Goal: Task Accomplishment & Management: Manage account settings

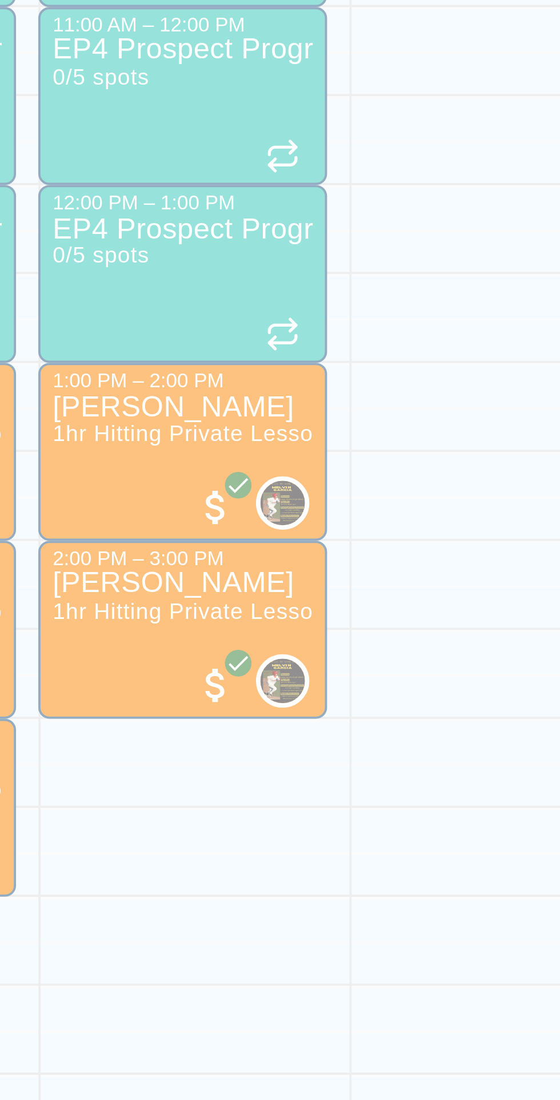
scroll to position [2, 77]
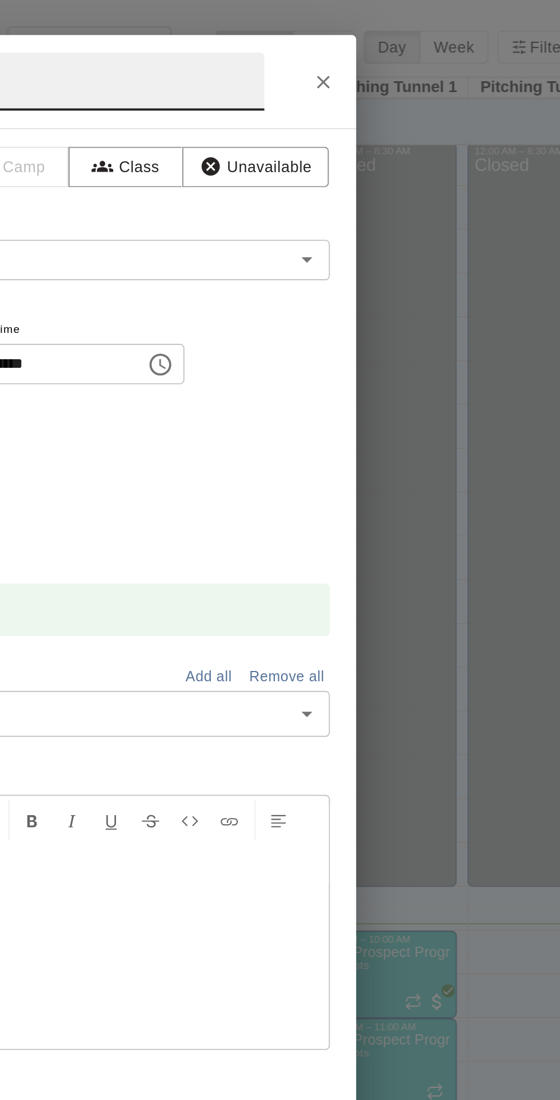
click at [438, 46] on icon "Close" at bounding box center [434, 42] width 7 height 7
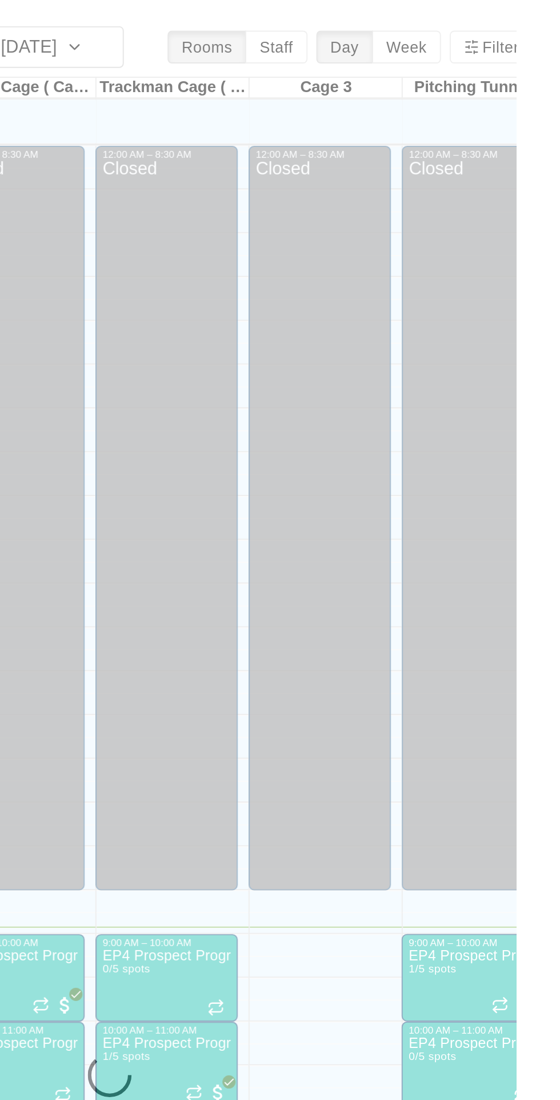
scroll to position [0, 0]
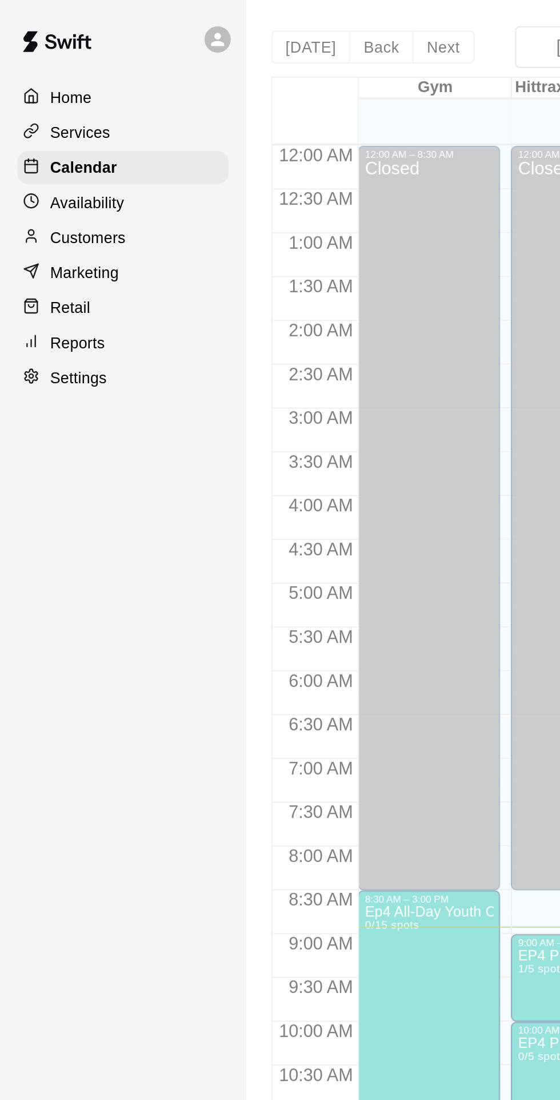
click at [43, 201] on p "Settings" at bounding box center [41, 197] width 30 height 11
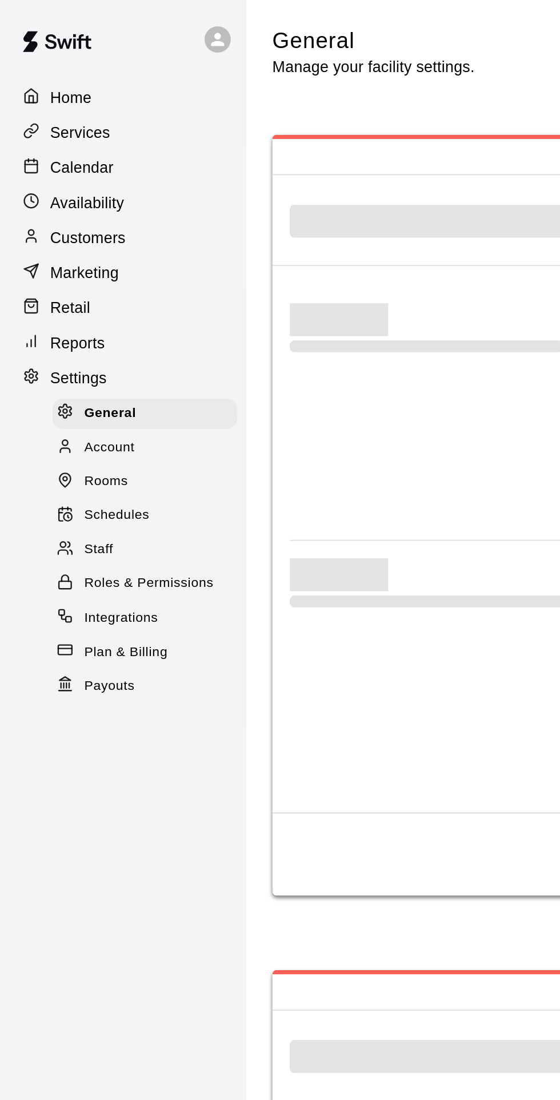
select select "**"
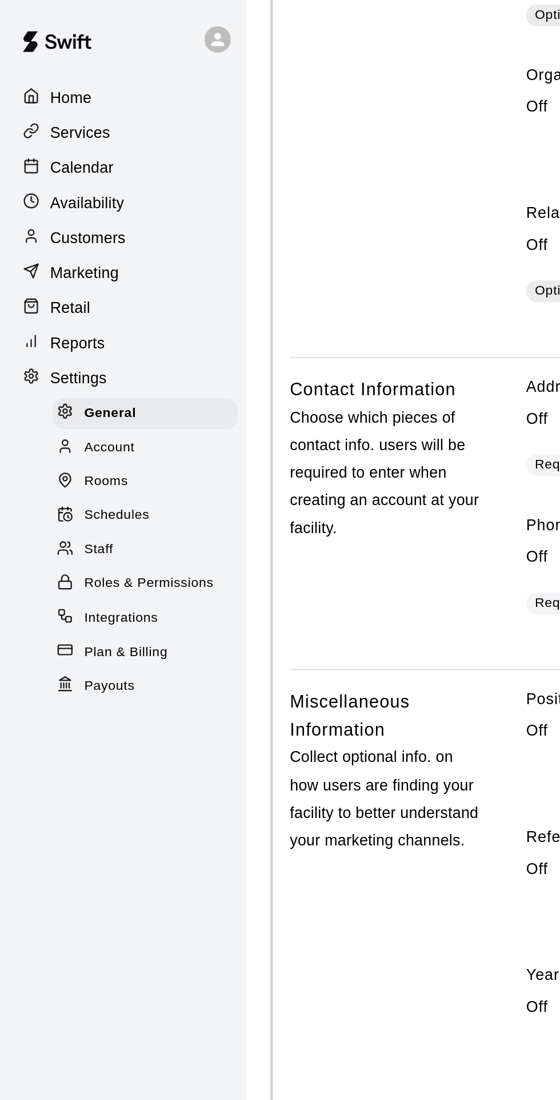
scroll to position [1814, 0]
click at [53, 286] on span "Staff" at bounding box center [51, 286] width 15 height 11
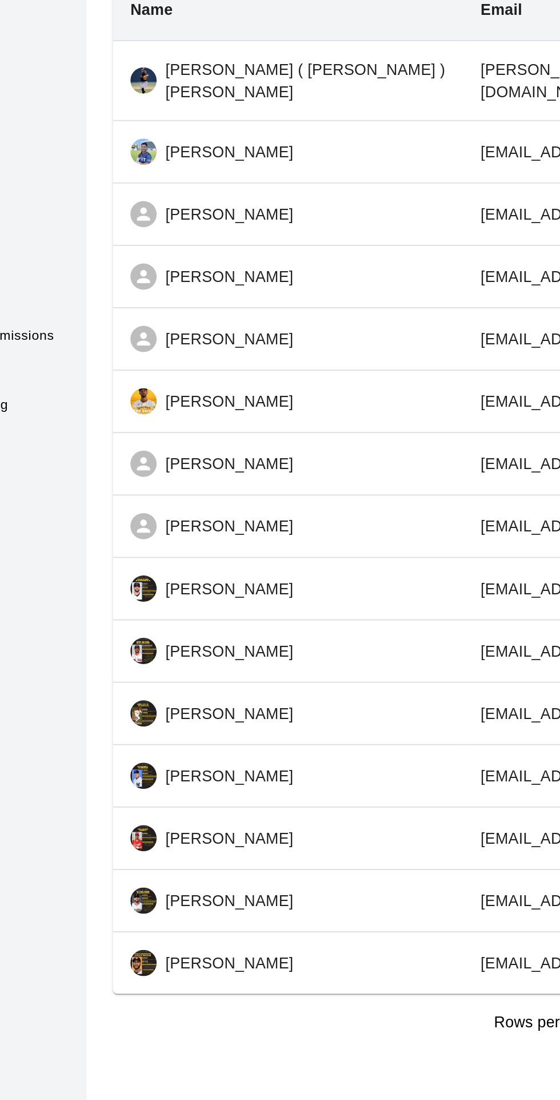
select select "**"
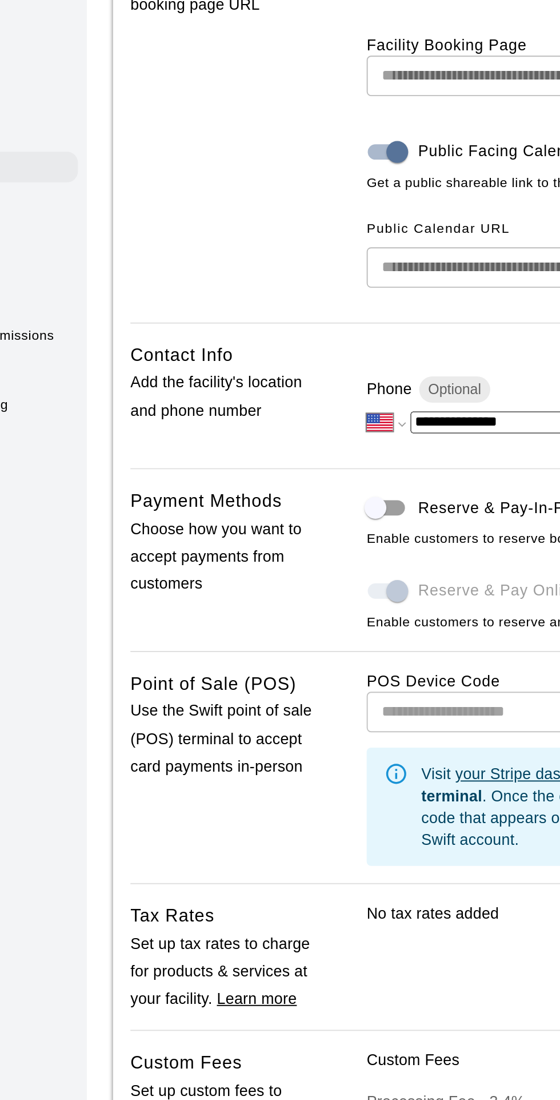
scroll to position [1814, 0]
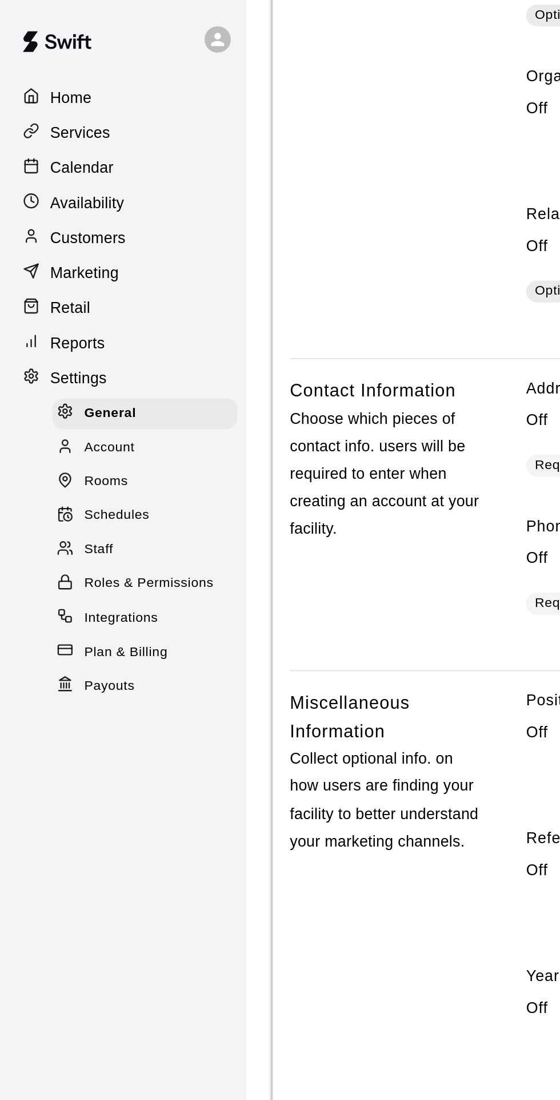
click at [34, 107] on p "Availability" at bounding box center [45, 105] width 39 height 11
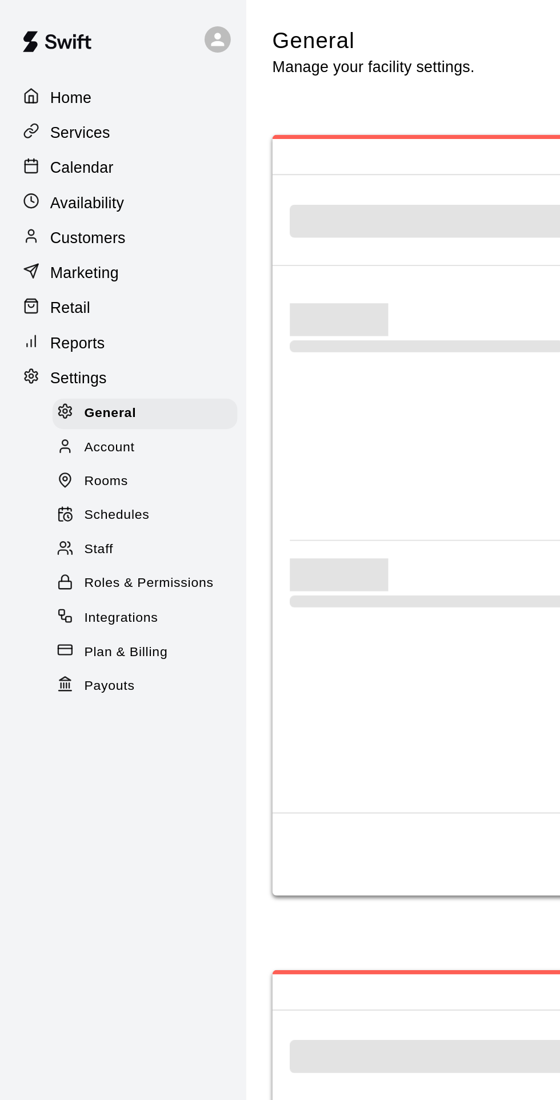
select select "**"
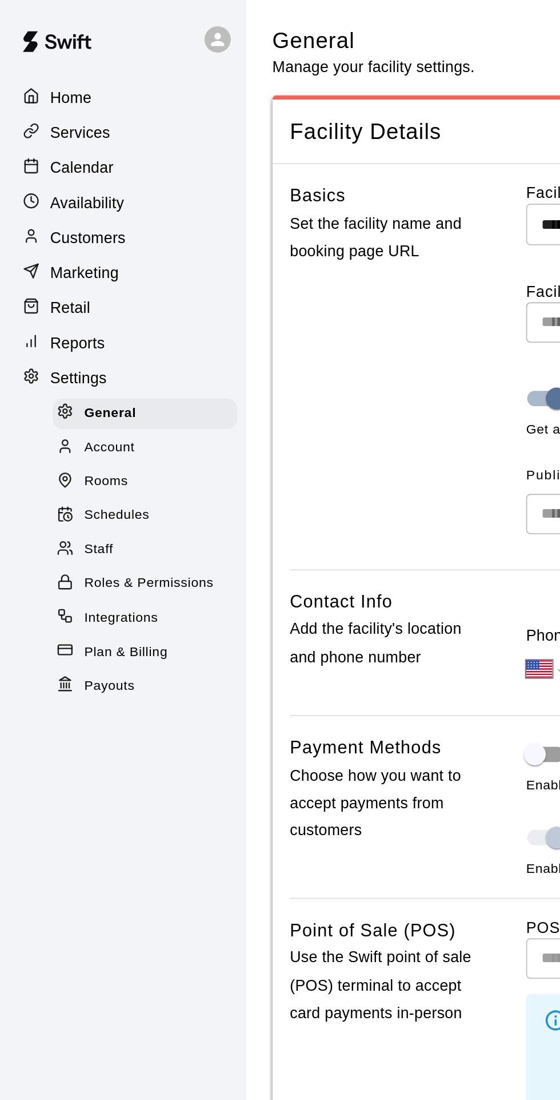
scroll to position [1814, 0]
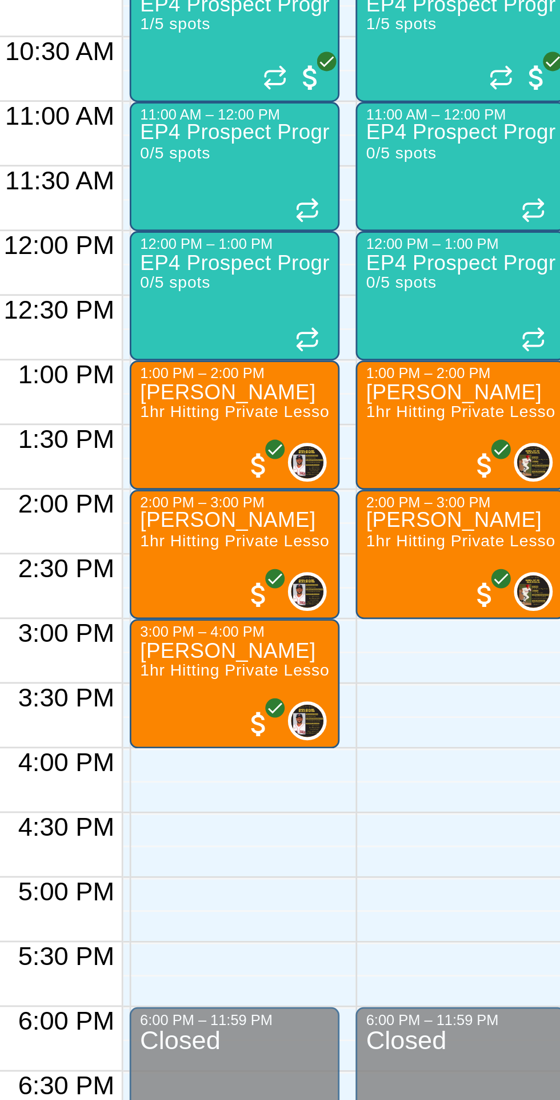
scroll to position [25, 77]
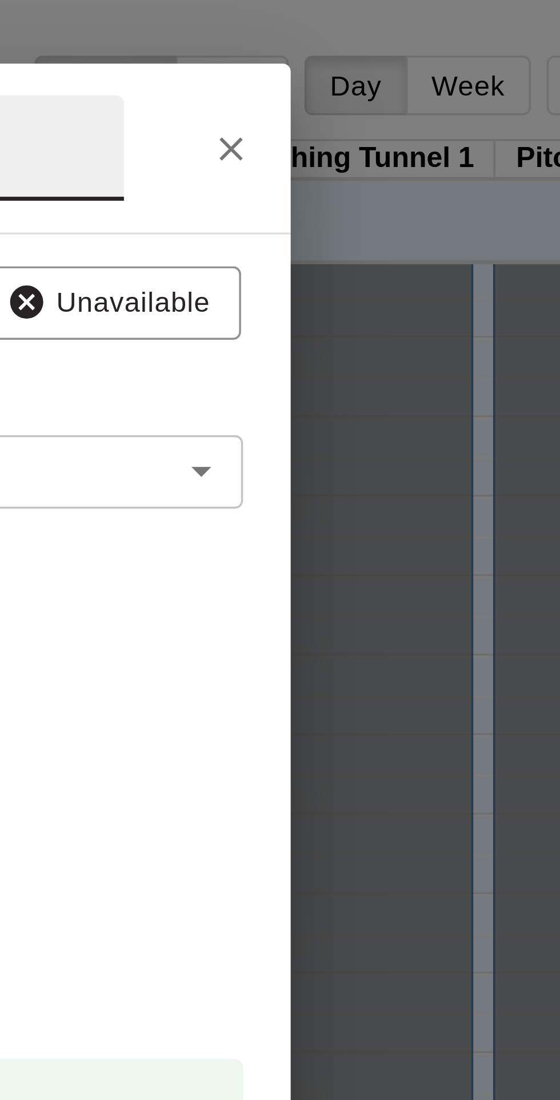
click at [438, 46] on icon "Close" at bounding box center [434, 42] width 7 height 7
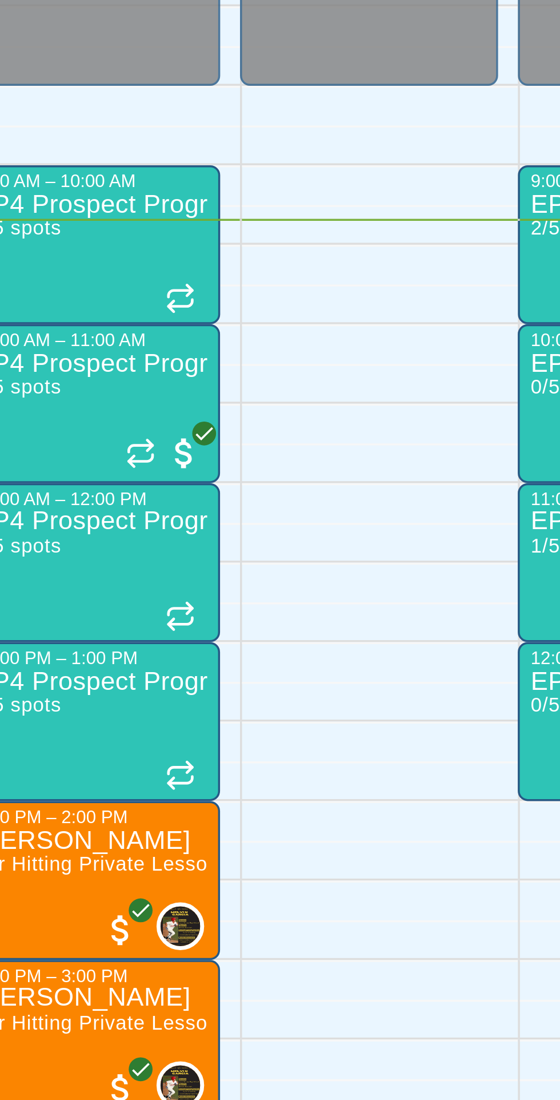
scroll to position [0, 0]
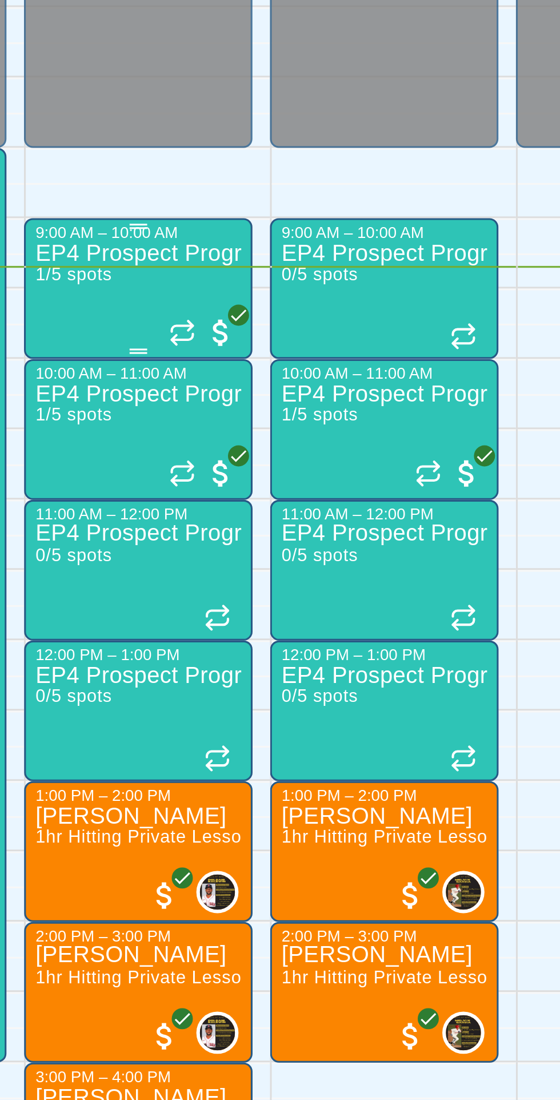
click at [310, 453] on div "EP4 Prospect Program Hitting ( 14u+ Slot ) 1/5 spots" at bounding box center [303, 985] width 67 height 1100
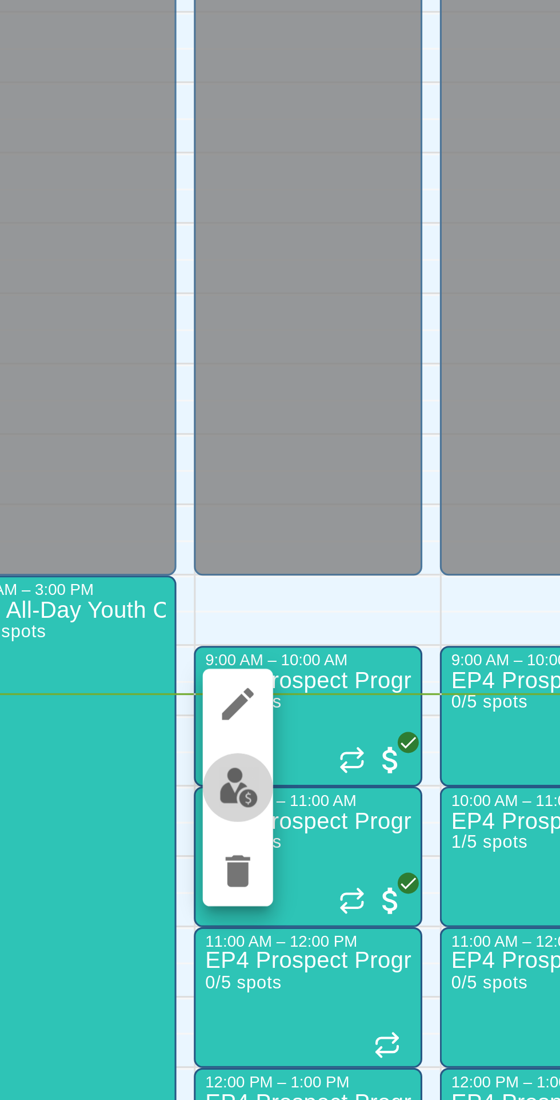
click at [282, 476] on img "edit" at bounding box center [281, 473] width 13 height 13
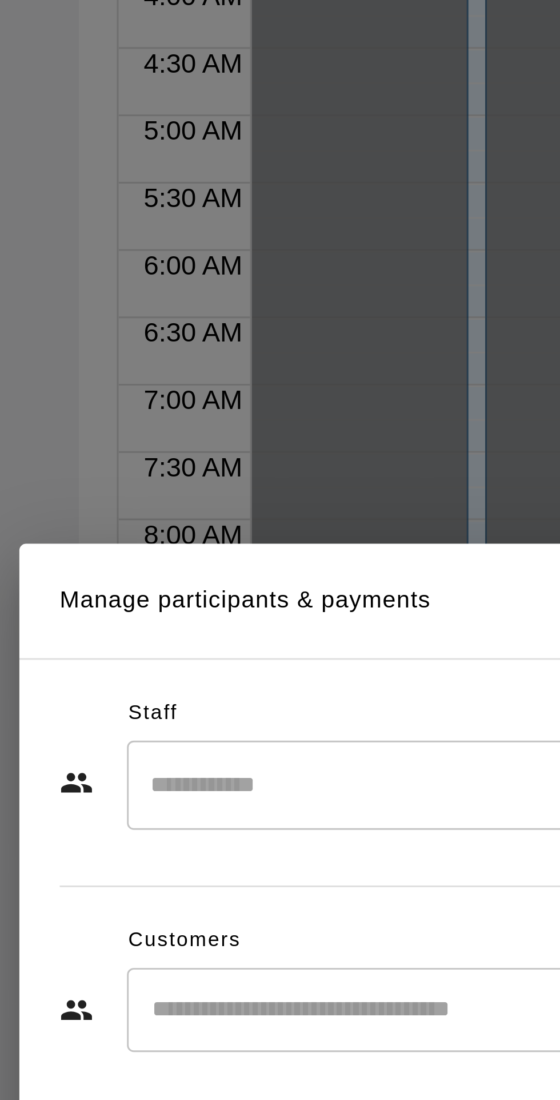
click at [210, 481] on input "Search staff" at bounding box center [291, 471] width 282 height 20
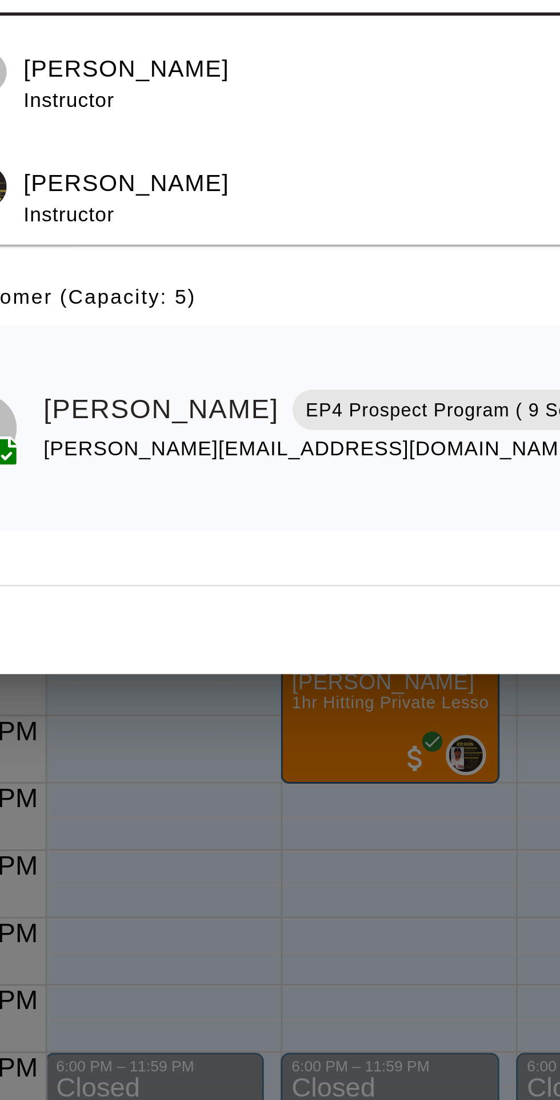
click at [233, 511] on p "[PERSON_NAME]" at bounding box center [215, 505] width 70 height 12
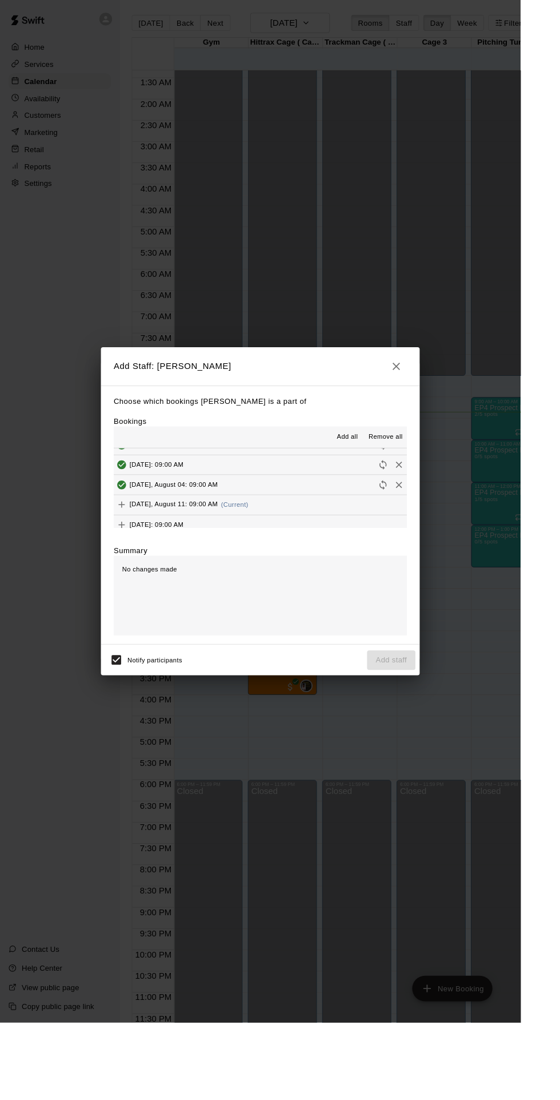
scroll to position [79, 0]
click at [268, 551] on div "Monday, August 11: 09:00 AM (Current)" at bounding box center [194, 542] width 145 height 17
click at [437, 721] on button "Add staff" at bounding box center [421, 709] width 52 height 21
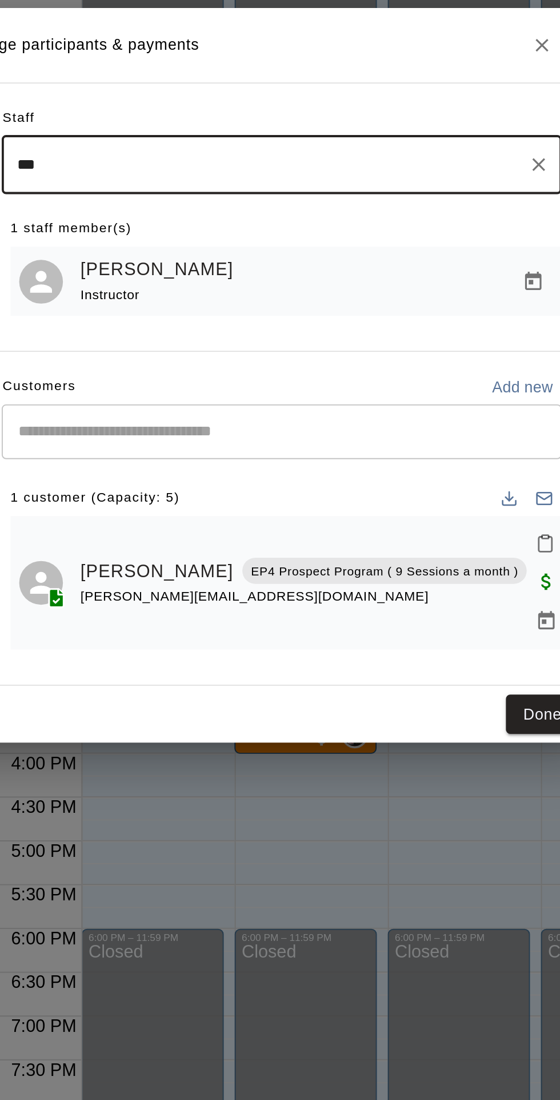
click at [208, 449] on input "***" at bounding box center [282, 439] width 265 height 20
type input "*"
click at [197, 479] on p "[PERSON_NAME]" at bounding box center [187, 473] width 70 height 12
type input "***"
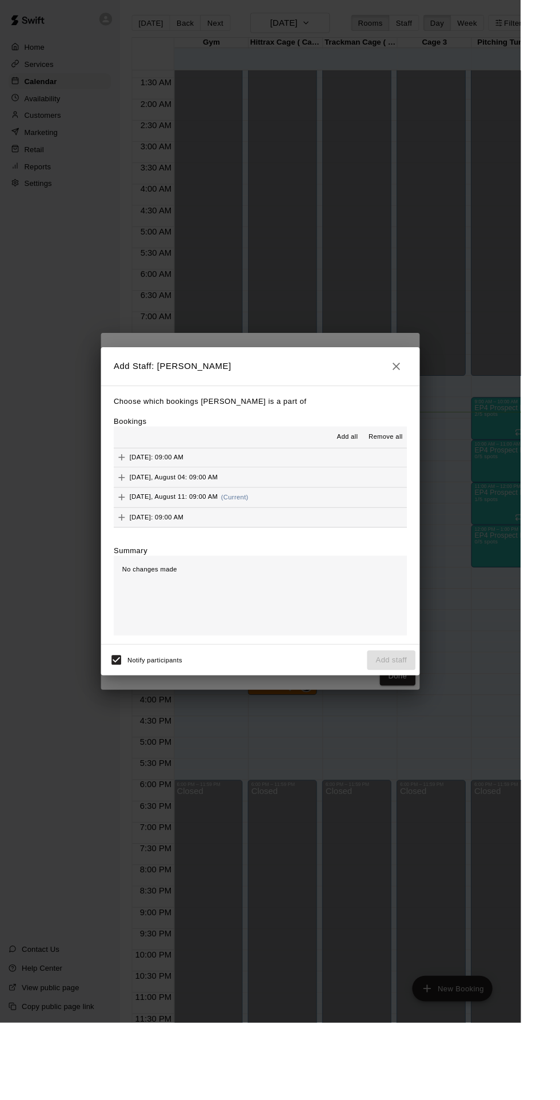
scroll to position [87, 0]
click at [293, 546] on button "Monday, August 11: 09:00 AM (Current)" at bounding box center [280, 534] width 316 height 21
click at [447, 721] on button "Add staff" at bounding box center [421, 709] width 52 height 21
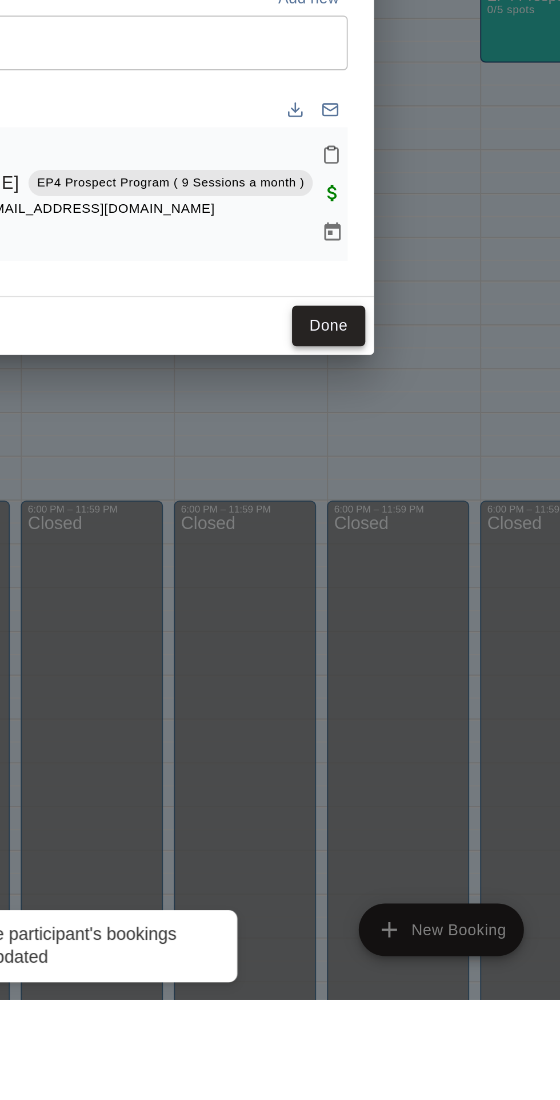
click at [447, 758] on button "Done" at bounding box center [428, 747] width 38 height 21
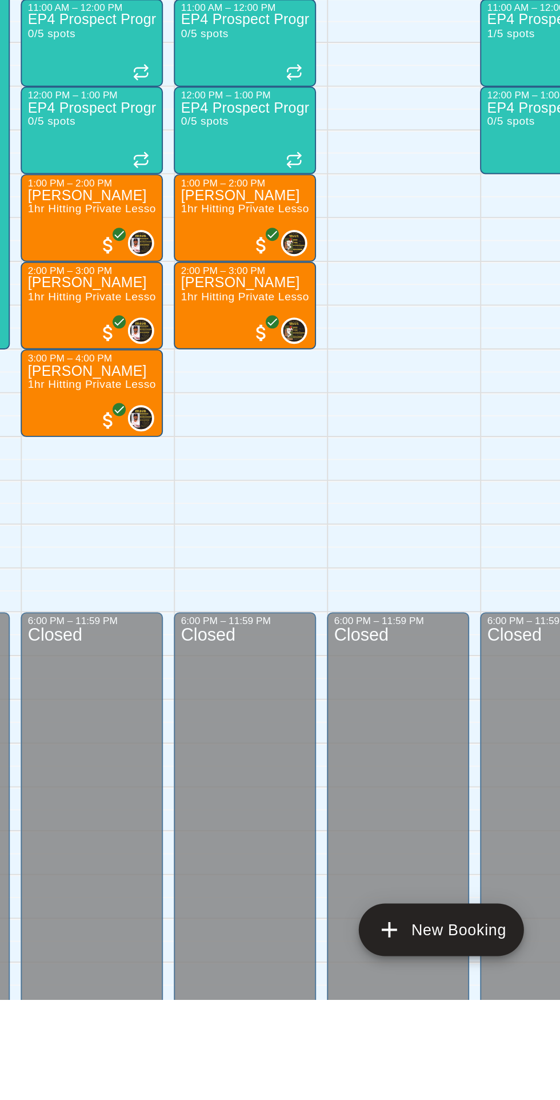
scroll to position [0, 0]
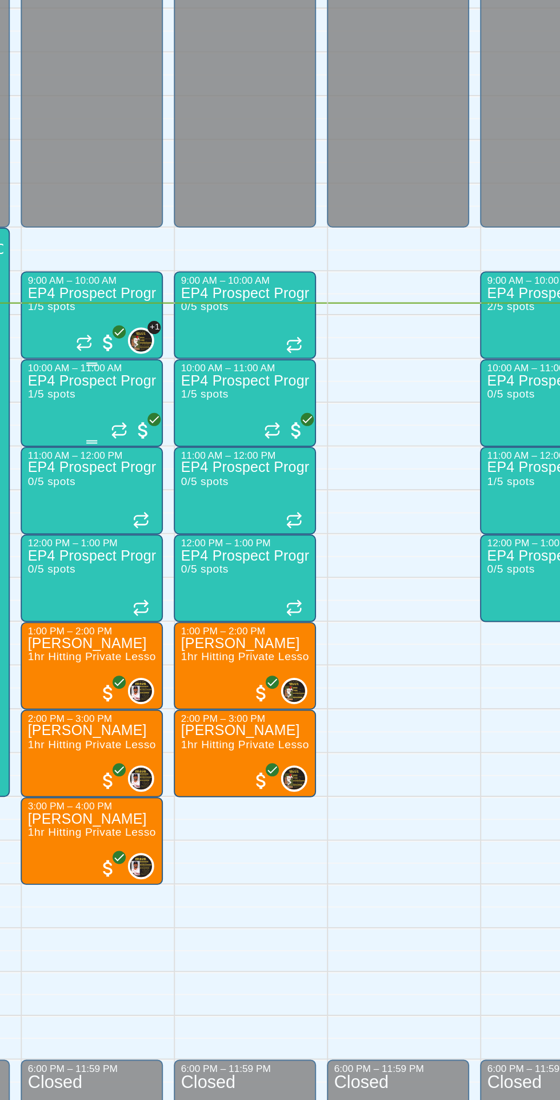
click at [312, 561] on div "EP4 Prospect Program Hitting ( 14u+ Slot ) 1/5 spots" at bounding box center [303, 1091] width 67 height 1100
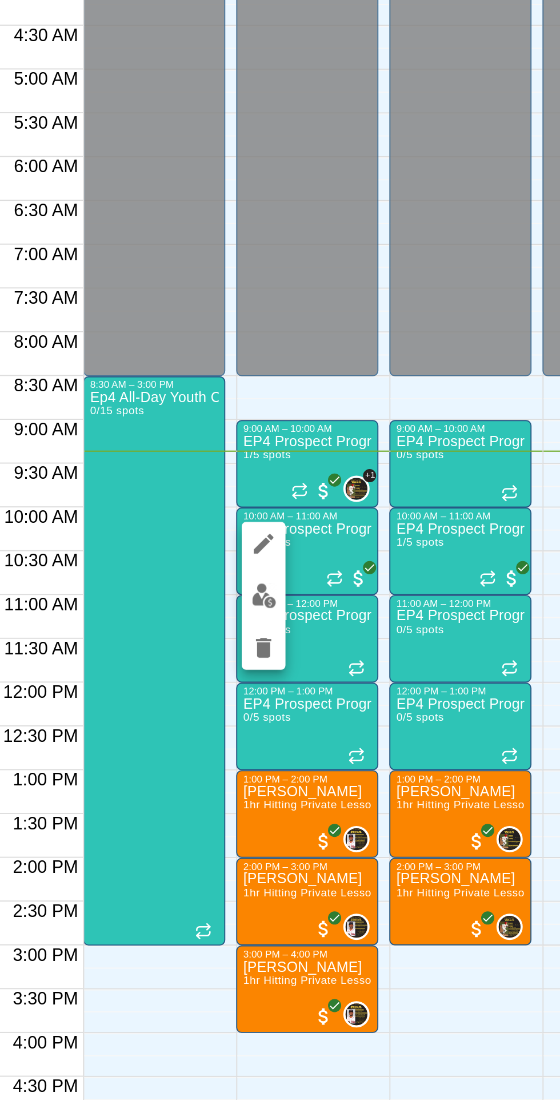
click at [283, 578] on img "edit" at bounding box center [281, 579] width 13 height 13
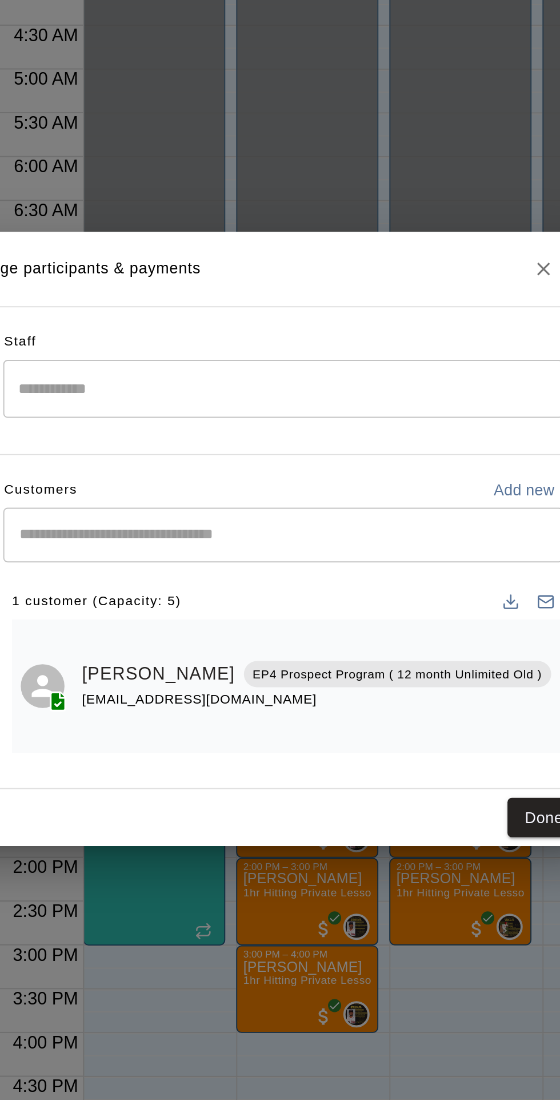
click at [278, 481] on input "Search staff" at bounding box center [291, 471] width 282 height 20
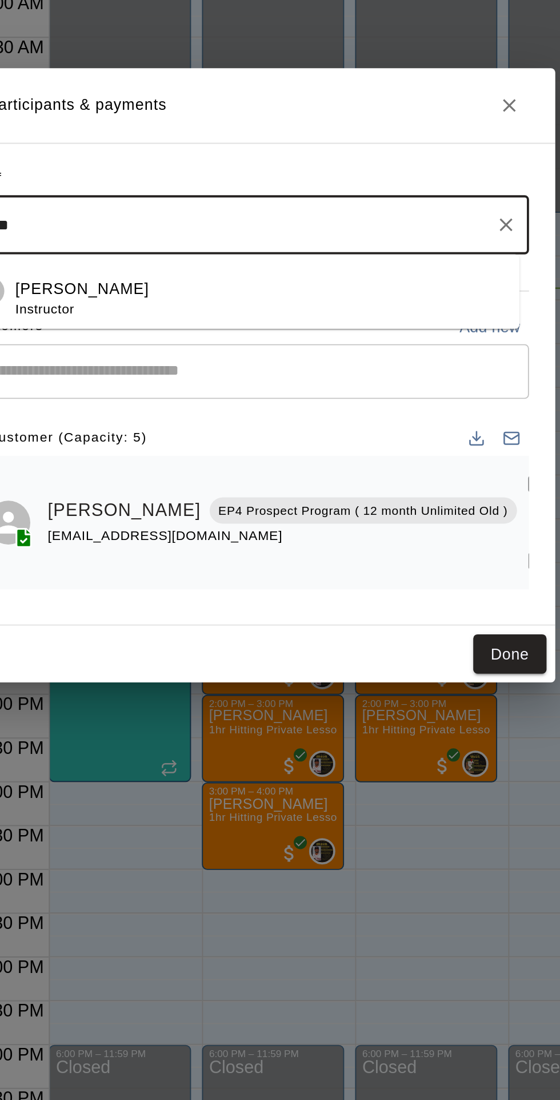
click at [239, 511] on p "[PERSON_NAME]" at bounding box center [204, 505] width 70 height 12
type input "****"
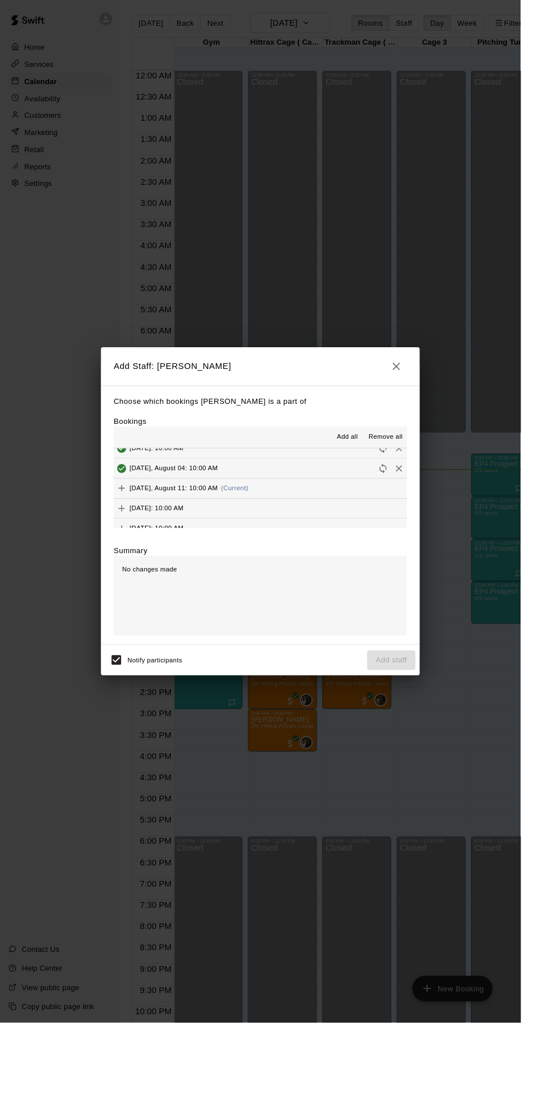
scroll to position [98, 0]
click at [268, 532] on div "[DATE], August 11: 10:00 AM (Current)" at bounding box center [194, 523] width 145 height 17
click at [447, 721] on button "Add staff" at bounding box center [421, 709] width 52 height 21
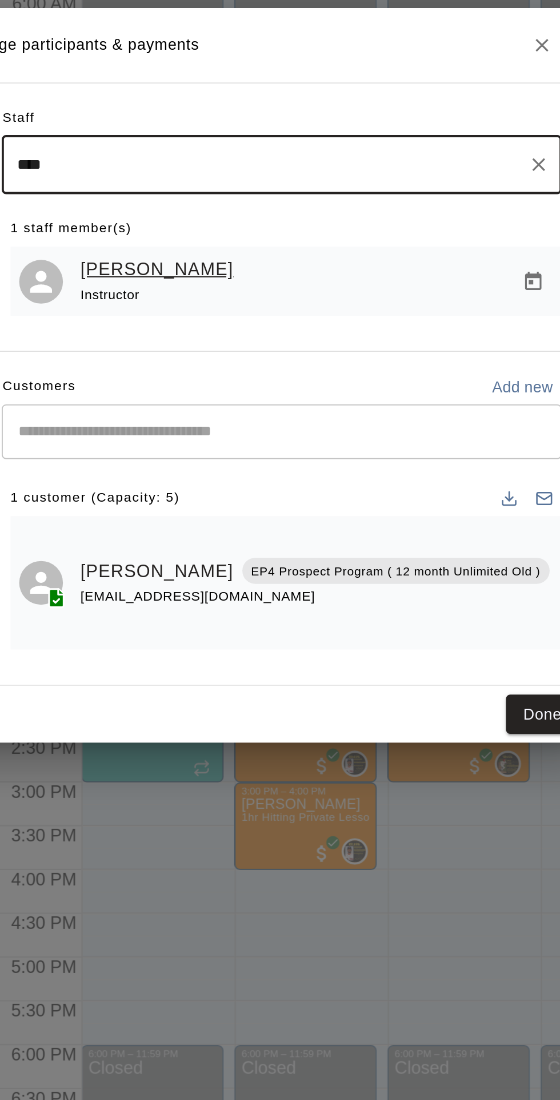
click at [264, 502] on link "[PERSON_NAME]" at bounding box center [226, 494] width 80 height 15
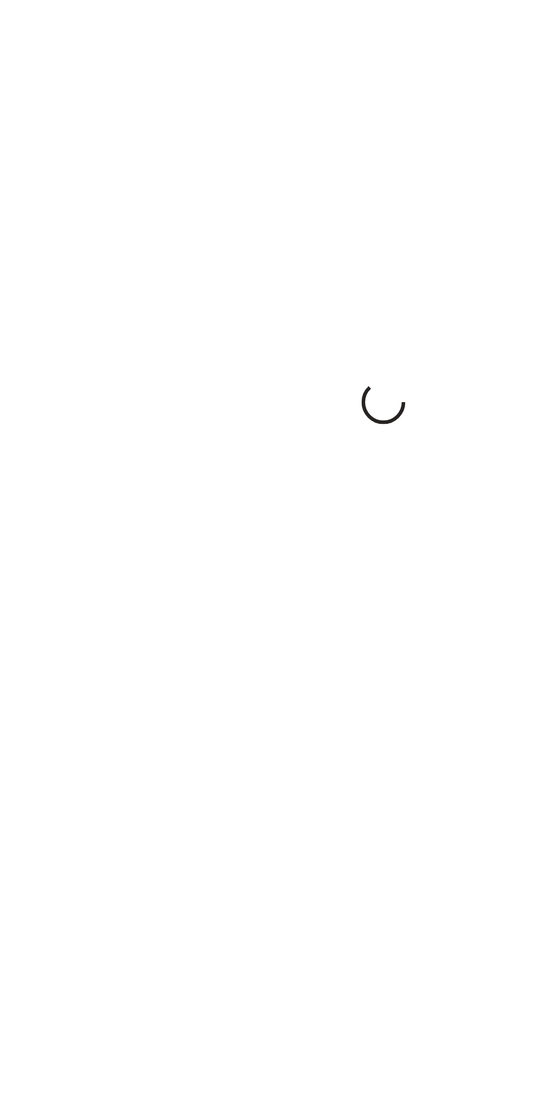
select select "**"
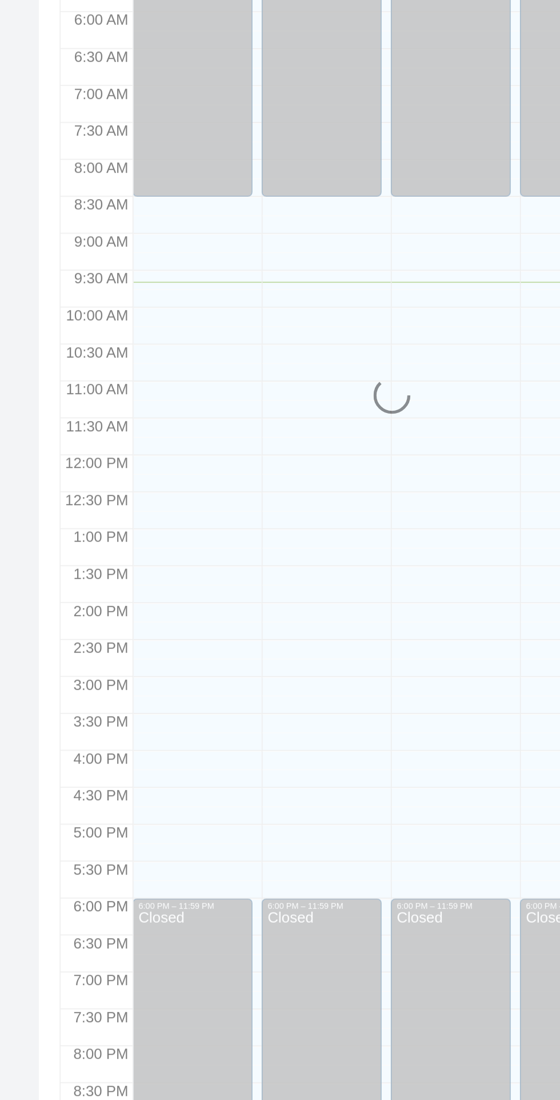
scroll to position [31, 0]
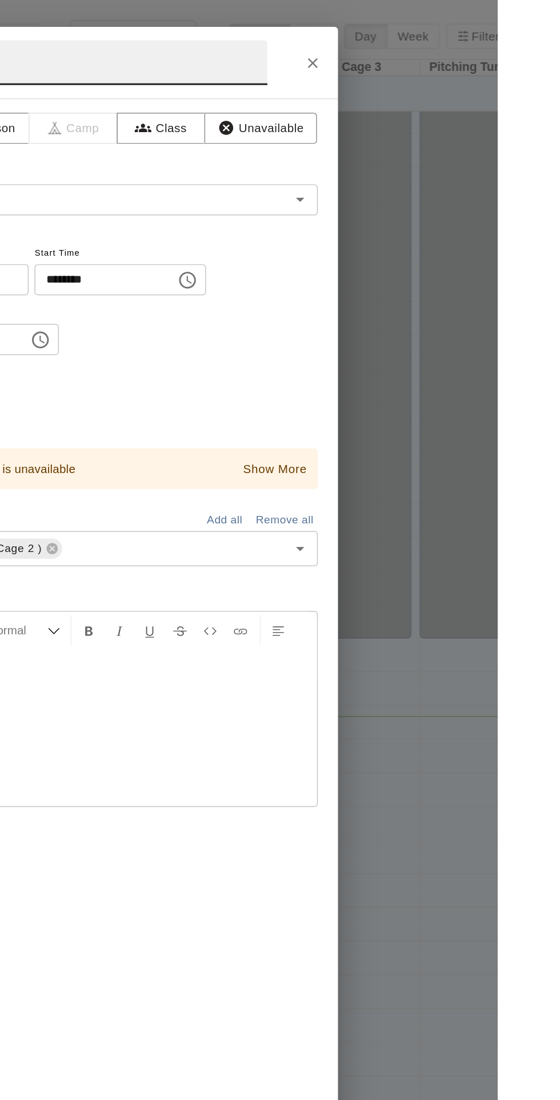
click at [440, 49] on icon "Close" at bounding box center [434, 42] width 11 height 11
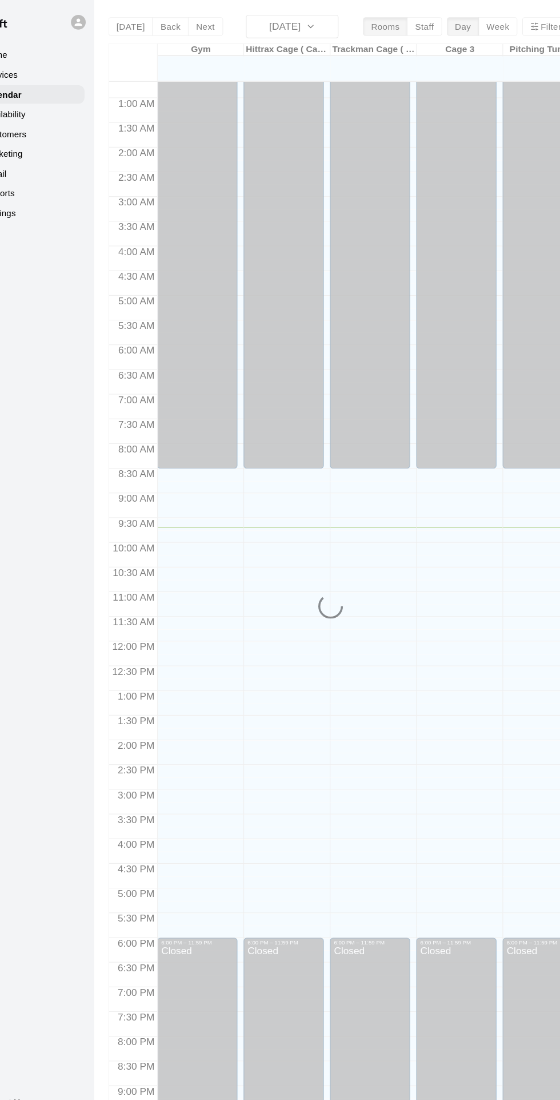
scroll to position [40, 0]
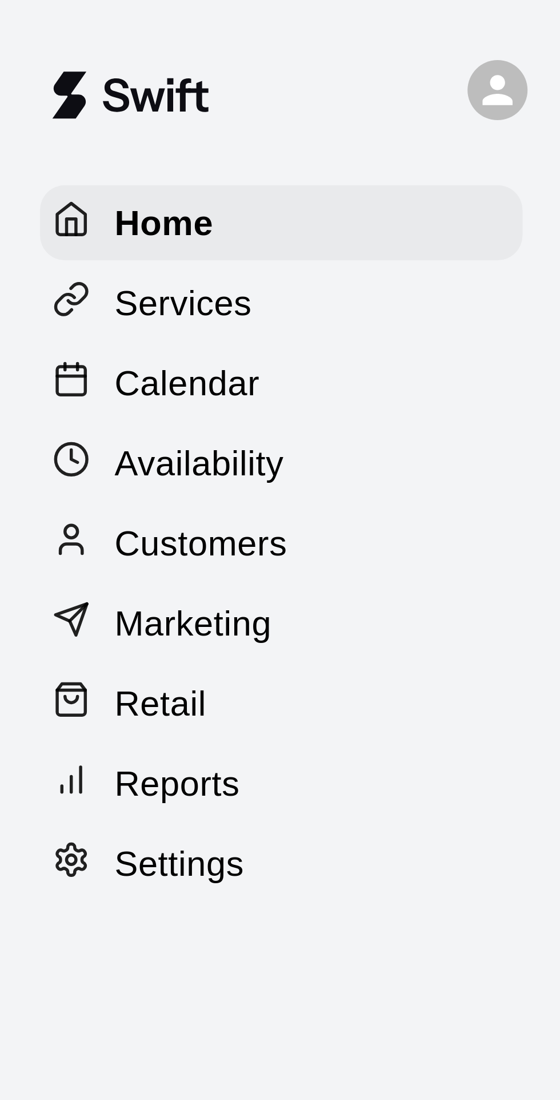
click at [48, 86] on p "Calendar" at bounding box center [42, 87] width 33 height 11
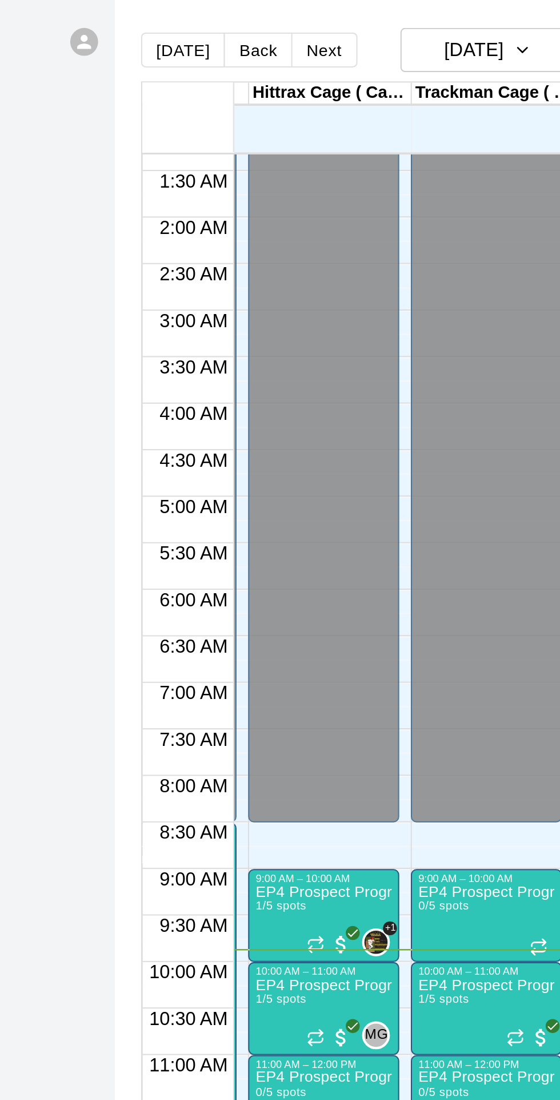
scroll to position [0, 66]
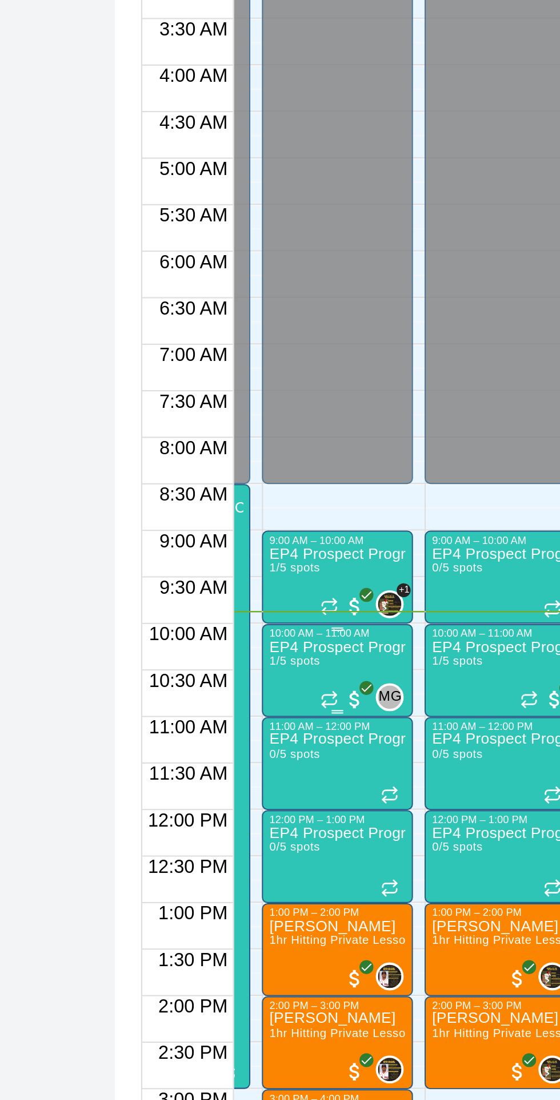
click at [258, 498] on div "EP4 Prospect Program Hitting ( 14u+ Slot ) 1/5 spots" at bounding box center [238, 1030] width 67 height 1100
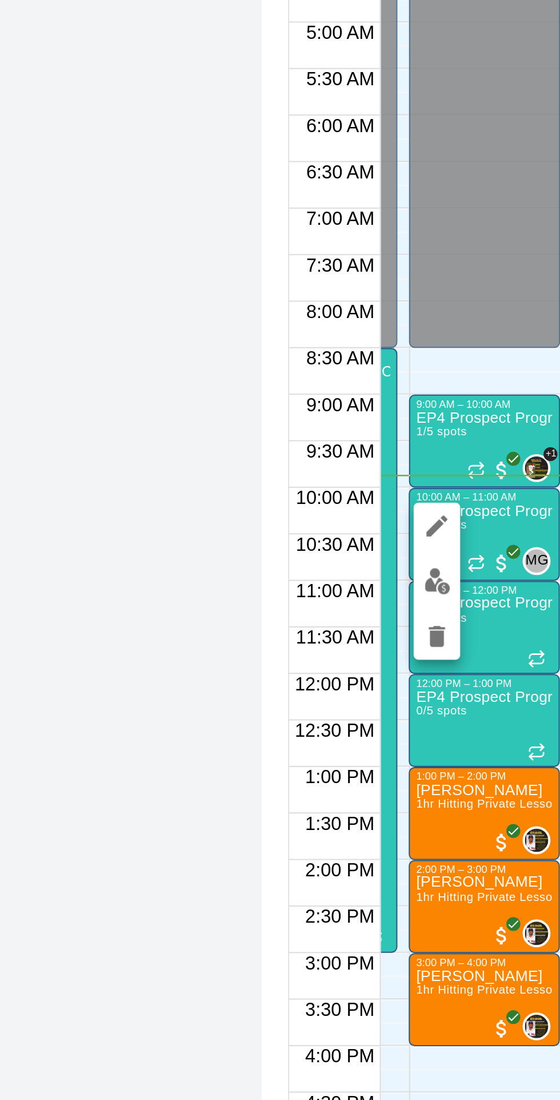
click at [212, 520] on img "edit" at bounding box center [215, 518] width 13 height 13
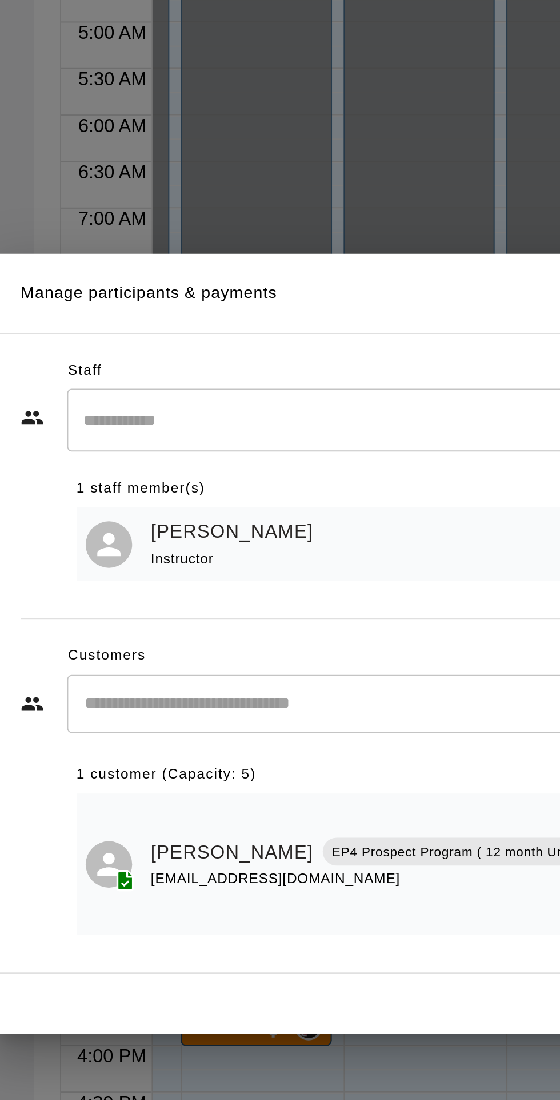
click at [270, 449] on input "Search staff" at bounding box center [291, 439] width 282 height 20
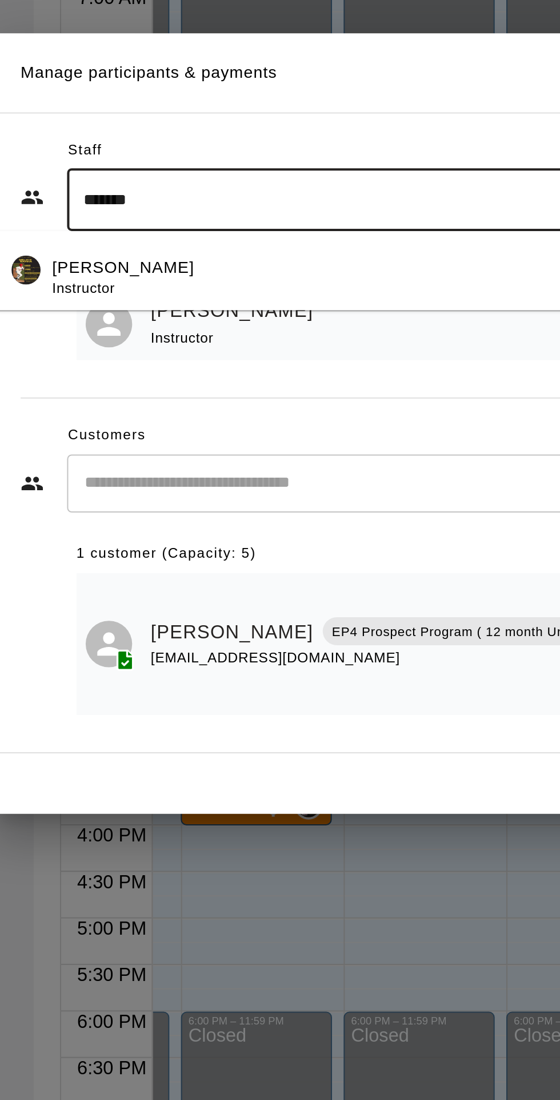
click at [180, 479] on p "[PERSON_NAME]" at bounding box center [173, 473] width 70 height 12
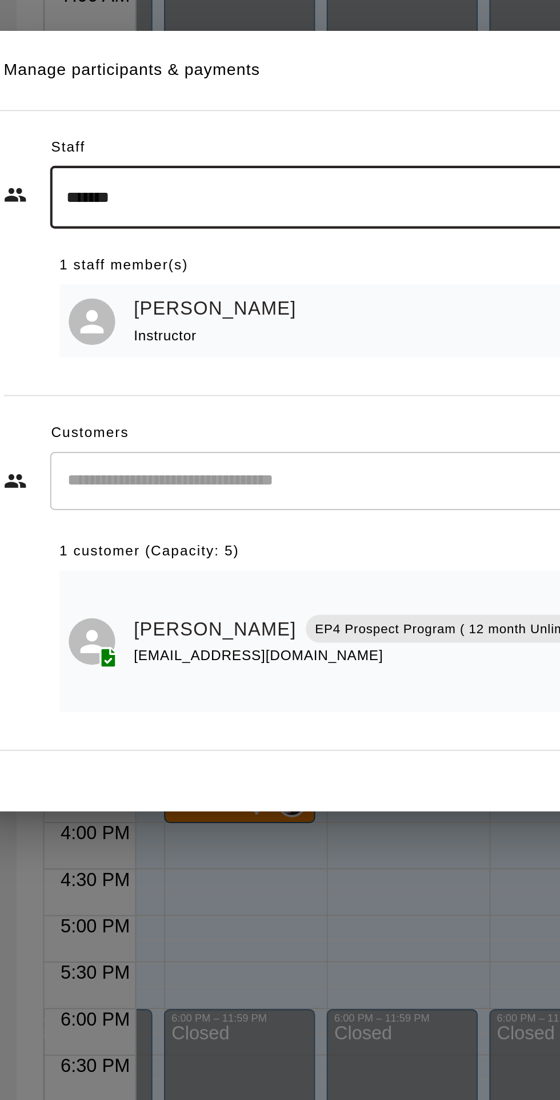
type input "******"
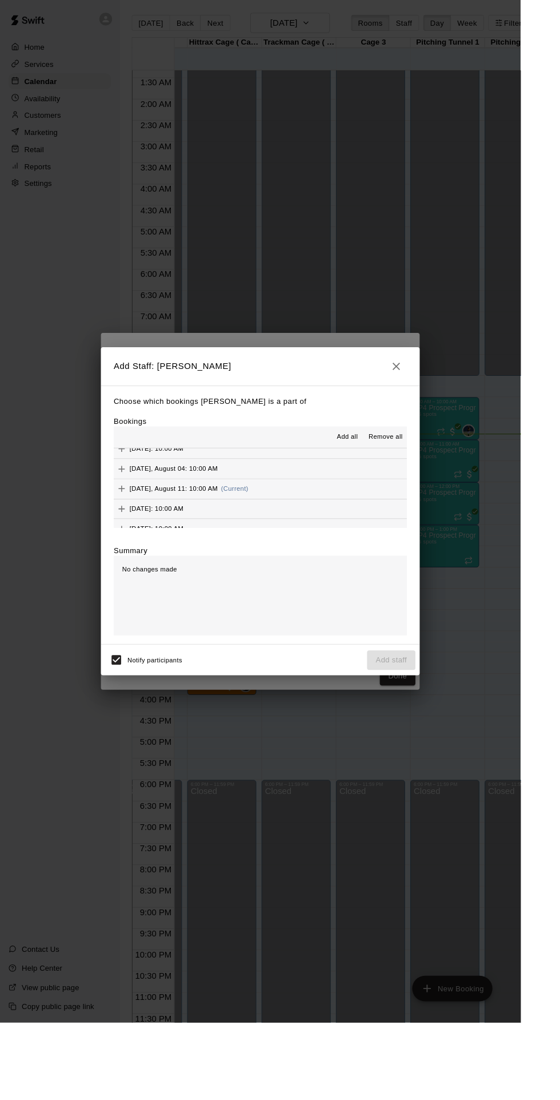
scroll to position [98, 0]
click at [290, 535] on button "[DATE], August 11: 10:00 AM (Current)" at bounding box center [280, 524] width 316 height 21
click at [445, 721] on button "Add staff" at bounding box center [421, 709] width 52 height 21
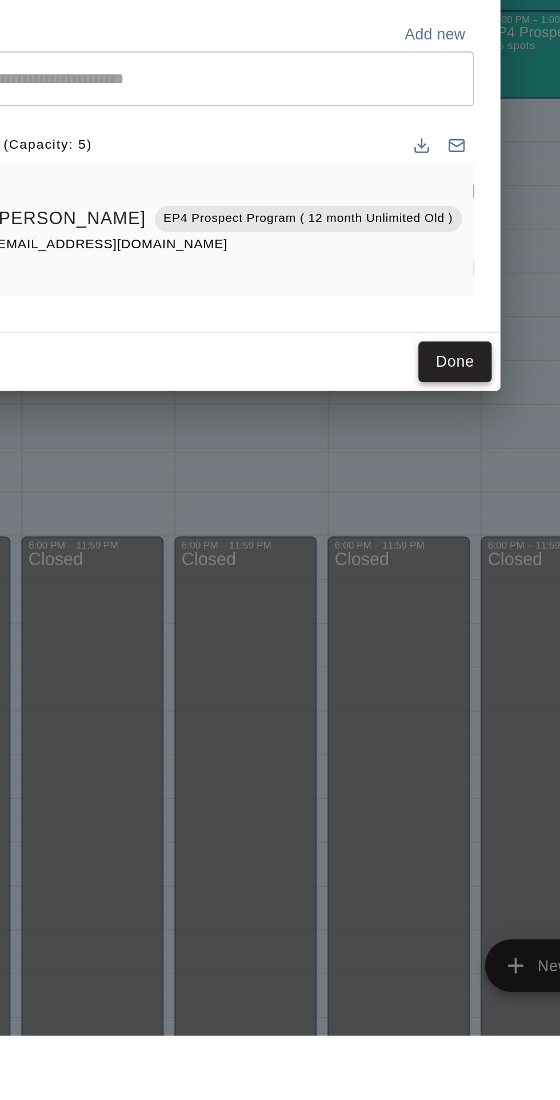
click at [447, 758] on button "Done" at bounding box center [428, 747] width 38 height 21
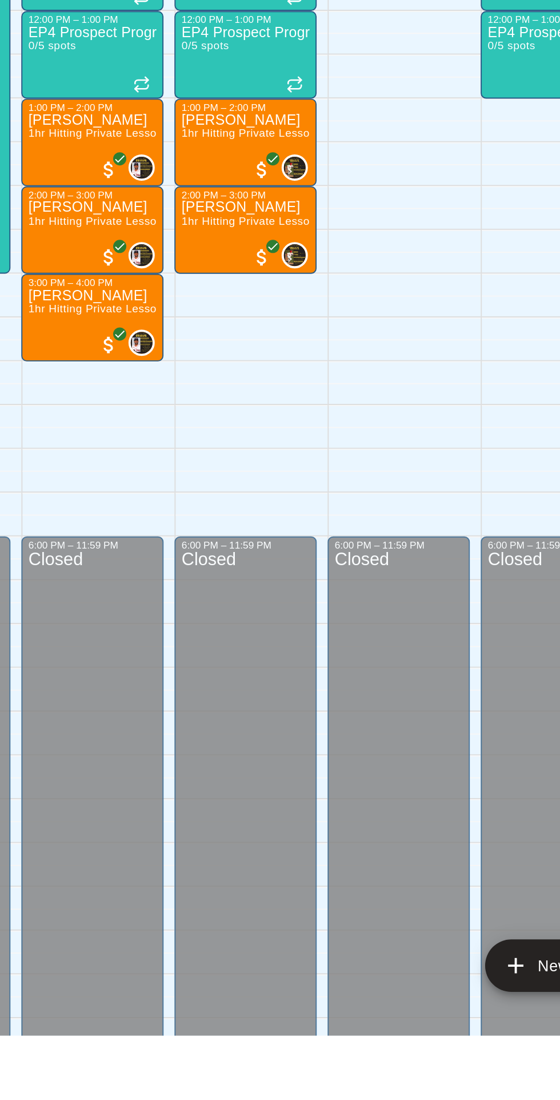
scroll to position [0, 66]
